Goal: Transaction & Acquisition: Purchase product/service

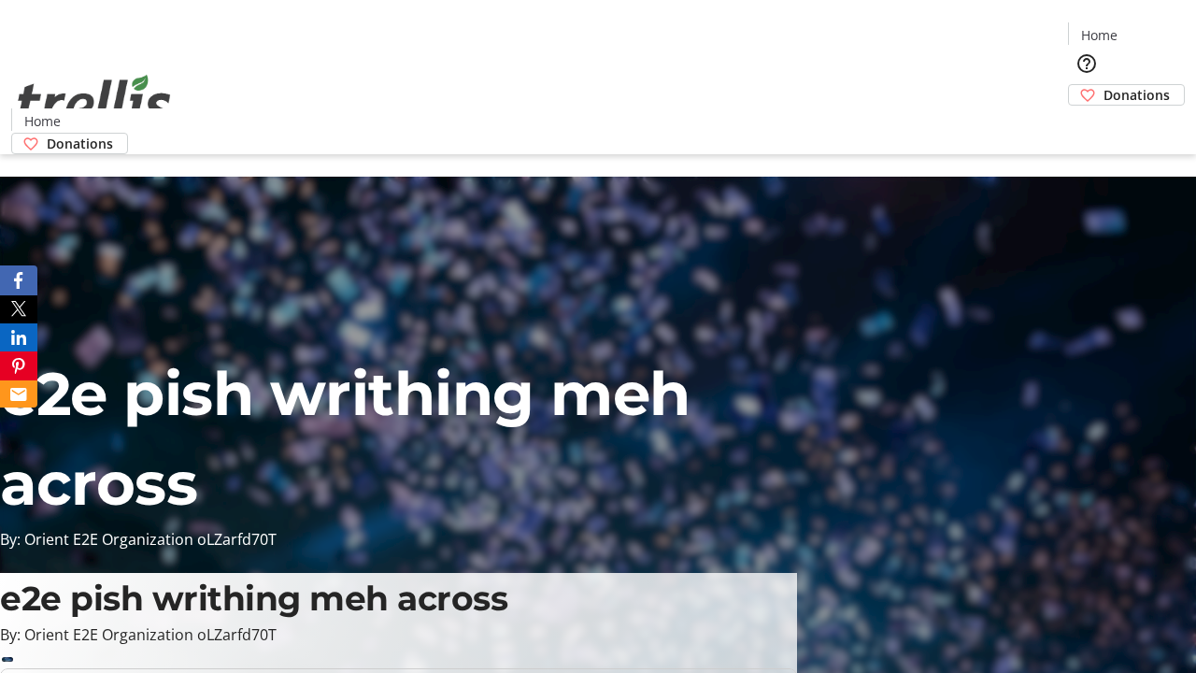
click at [1103, 85] on span "Donations" at bounding box center [1136, 95] width 66 height 20
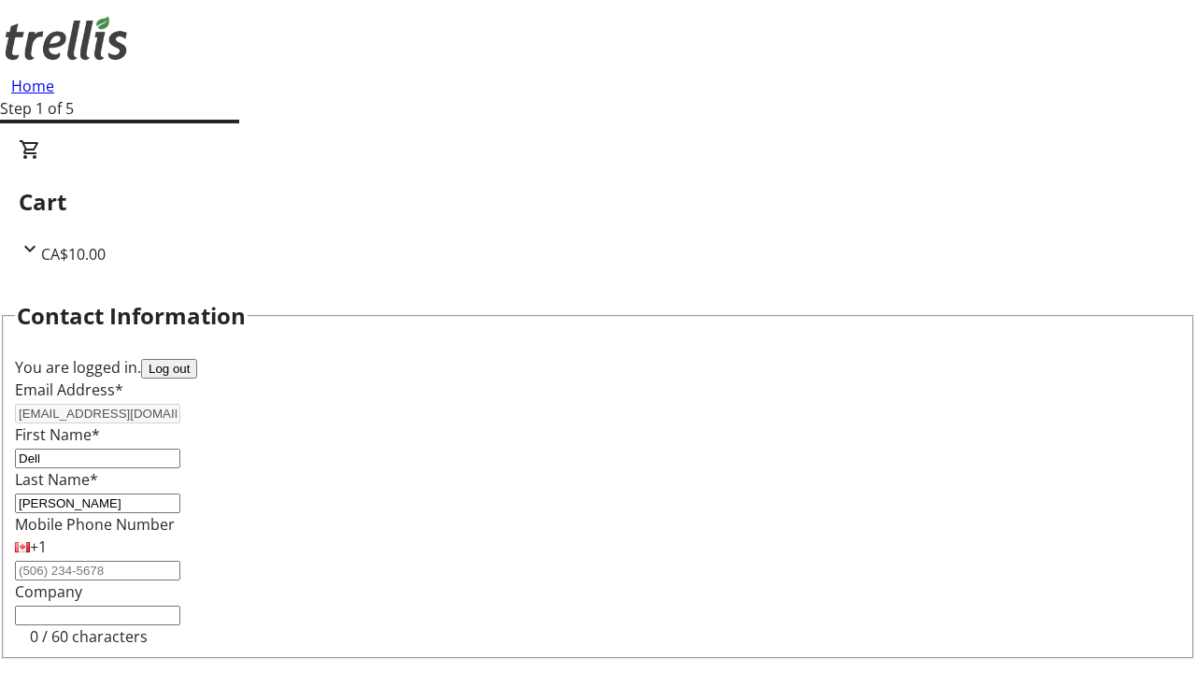
select select "CA"
select select "BC"
type input "Kelowna"
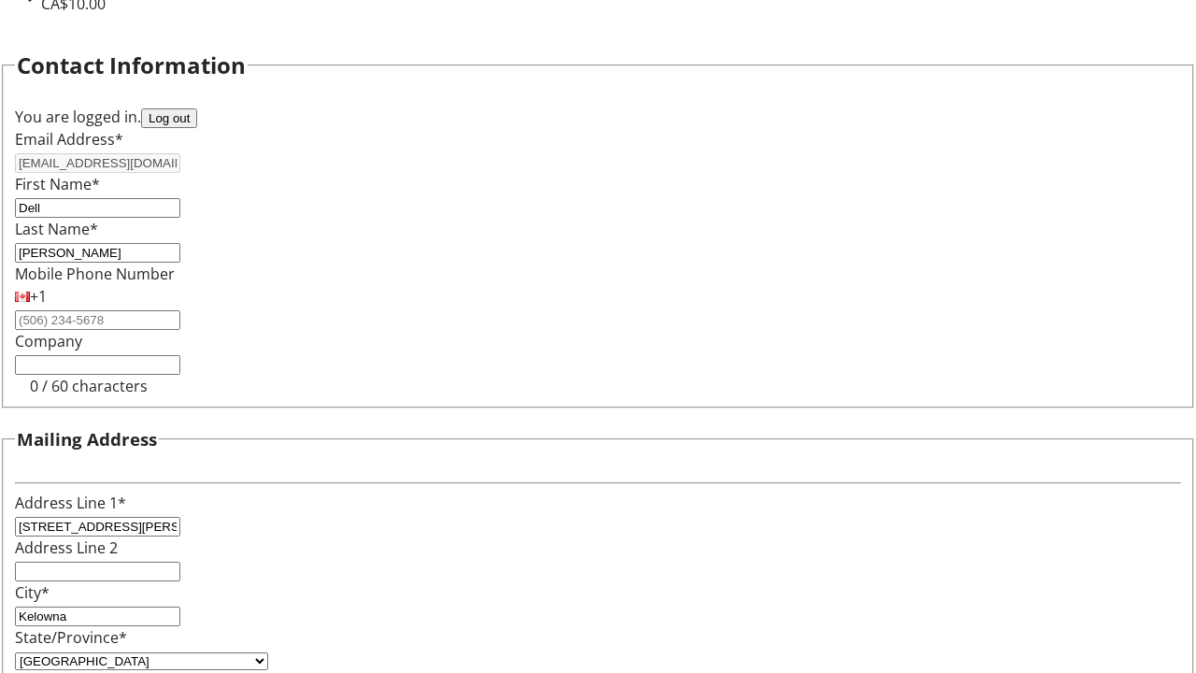
type input "V1Y 0C2"
